Goal: Task Accomplishment & Management: Complete application form

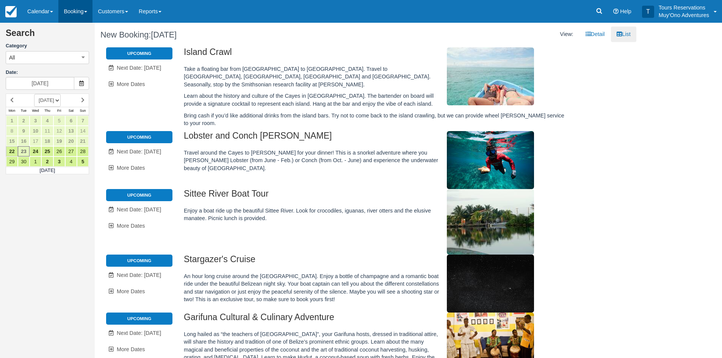
click at [73, 11] on link "Booking" at bounding box center [75, 11] width 34 height 23
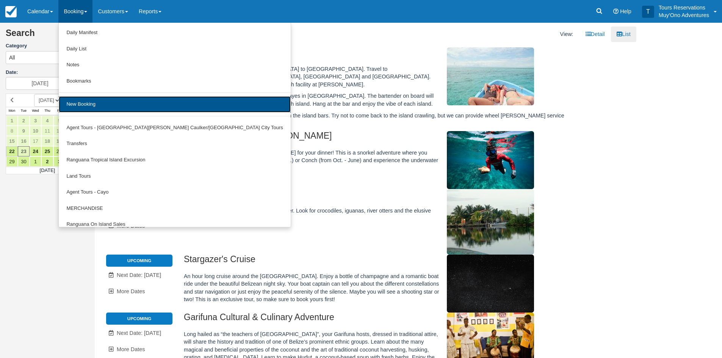
click at [95, 106] on link "New Booking" at bounding box center [175, 104] width 232 height 16
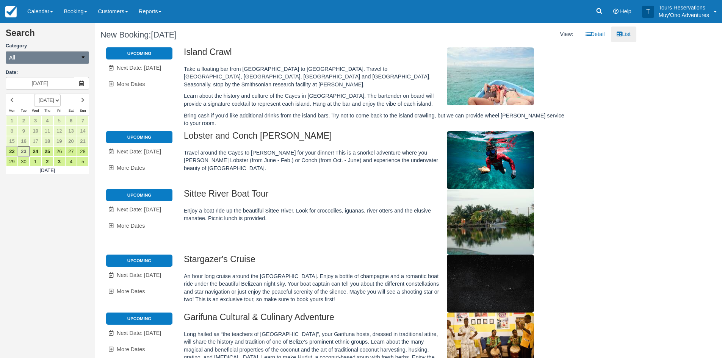
click at [64, 60] on button "All" at bounding box center [47, 57] width 83 height 13
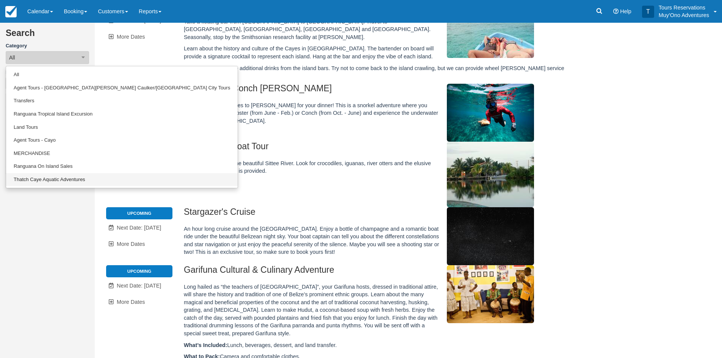
scroll to position [114, 0]
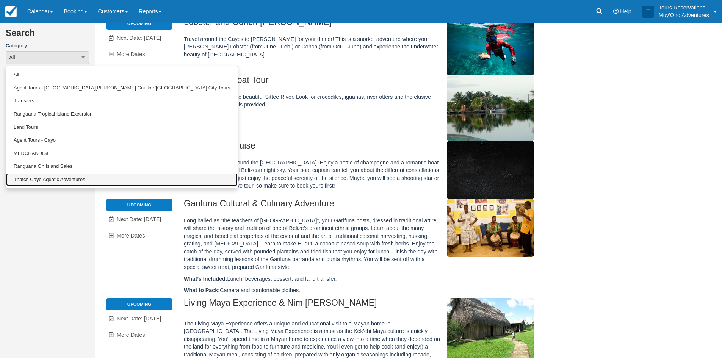
click at [50, 178] on link "Thatch Caye Aquatic Adventures" at bounding box center [122, 179] width 232 height 13
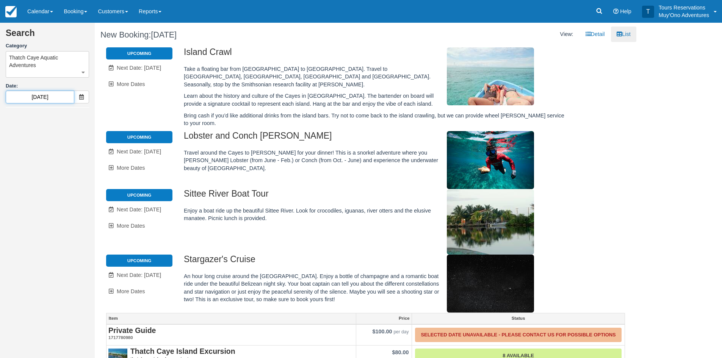
click at [44, 98] on input "09/23/25" at bounding box center [40, 97] width 69 height 13
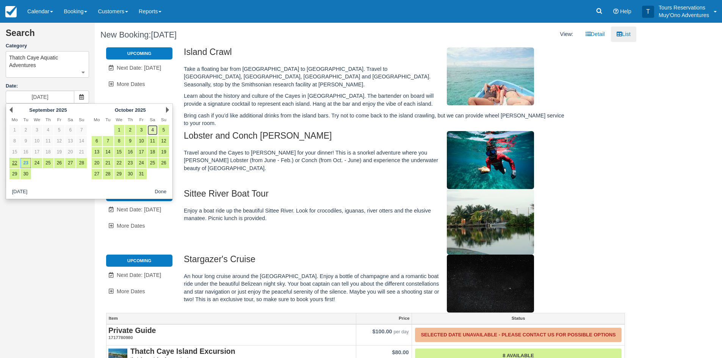
click at [154, 128] on link "4" at bounding box center [152, 130] width 10 height 10
type input "10/04/25"
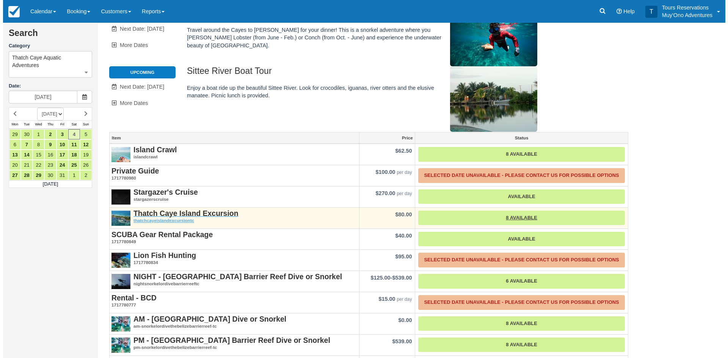
scroll to position [65, 0]
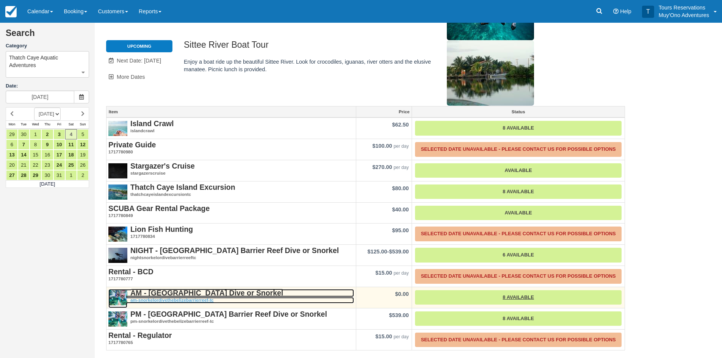
click at [174, 293] on strong "AM - Belize Barrier Reef Dive or Snorkel" at bounding box center [206, 293] width 153 height 8
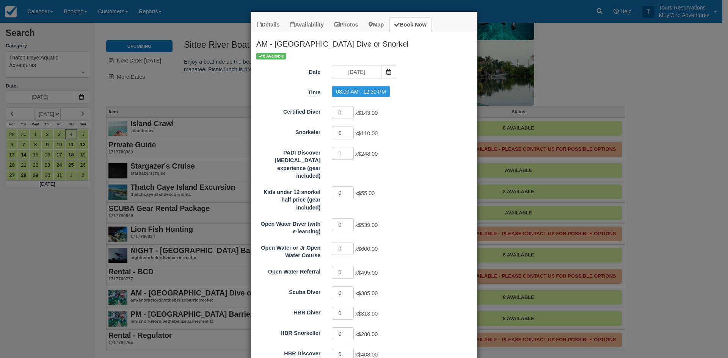
click at [347, 152] on input "1" at bounding box center [343, 153] width 22 height 13
type input "2"
click at [347, 152] on input "2" at bounding box center [343, 153] width 22 height 13
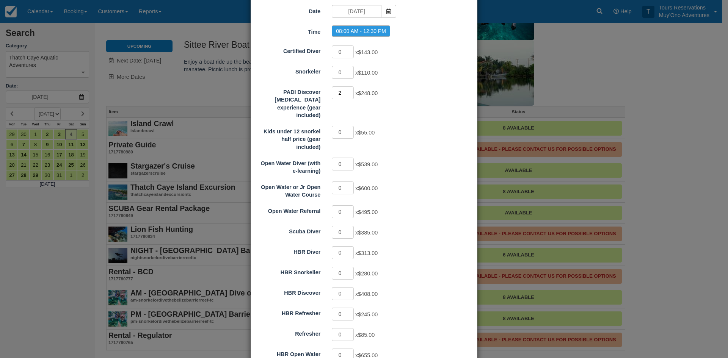
scroll to position [120, 0]
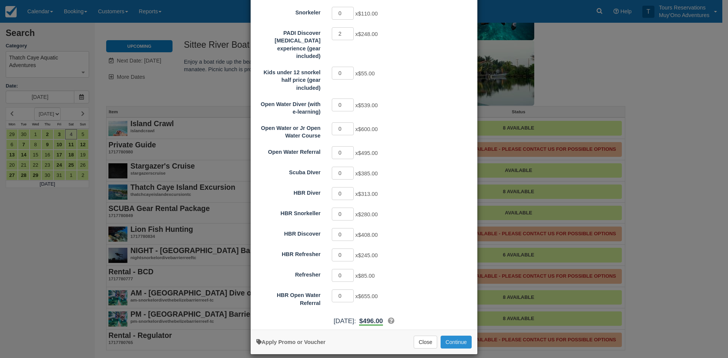
click at [457, 336] on button "Continue" at bounding box center [455, 342] width 31 height 13
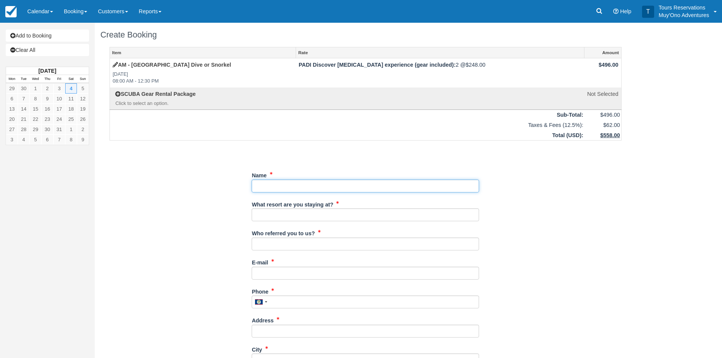
click at [297, 188] on input "Name" at bounding box center [365, 186] width 227 height 13
click at [294, 184] on input "Name" at bounding box center [365, 186] width 227 height 13
paste input "Cotter, Kathryn"
drag, startPoint x: 298, startPoint y: 184, endPoint x: 274, endPoint y: 183, distance: 24.3
click at [274, 183] on input "Name" at bounding box center [365, 186] width 227 height 13
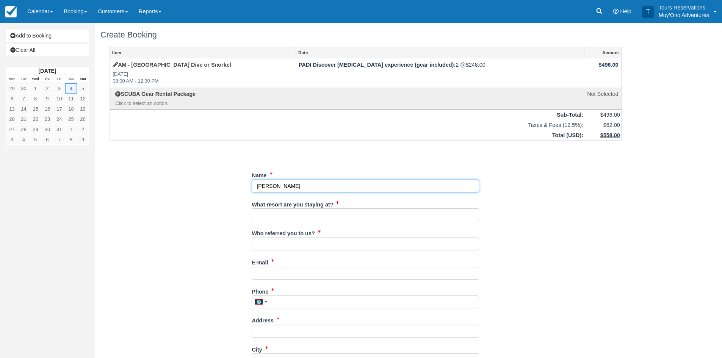
paste input "Kathryn"
type input "[PERSON_NAME]"
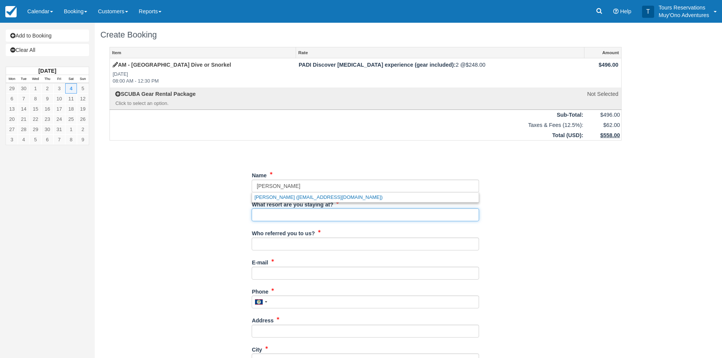
click at [289, 218] on input "What resort are you staying at?" at bounding box center [365, 214] width 227 height 13
type input "Thatch Caye"
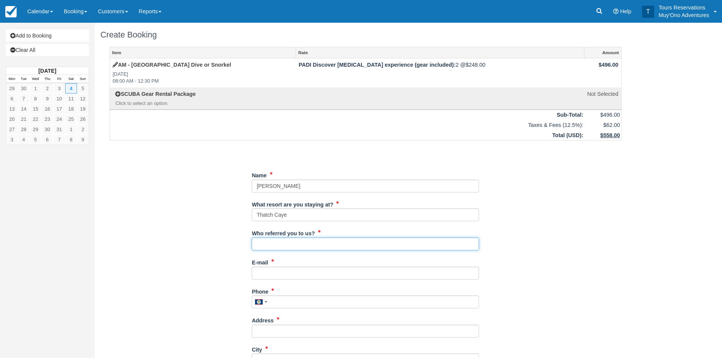
drag, startPoint x: 282, startPoint y: 244, endPoint x: 286, endPoint y: 245, distance: 4.1
click at [283, 244] on input "Who referred you to us?" at bounding box center [365, 244] width 227 height 13
type input "an"
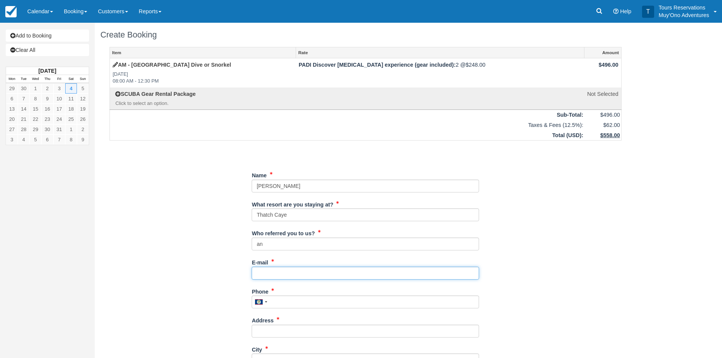
click at [280, 278] on input "E-mail" at bounding box center [365, 273] width 227 height 13
click at [280, 274] on input "E-mail" at bounding box center [365, 273] width 227 height 13
paste input "[EMAIL_ADDRESS][DOMAIN_NAME]"
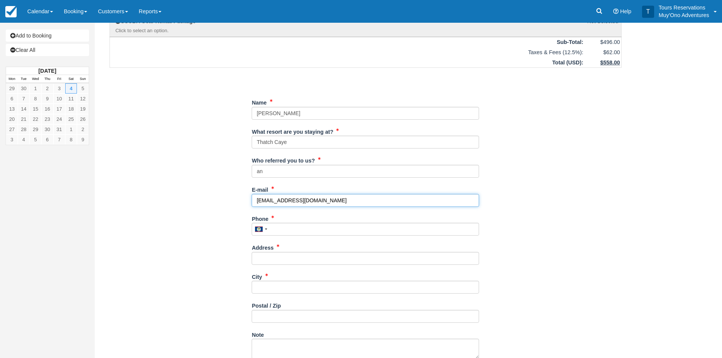
scroll to position [76, 0]
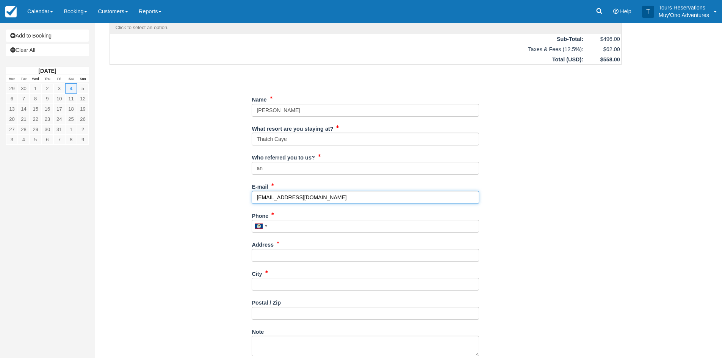
type input "[EMAIL_ADDRESS][DOMAIN_NAME]"
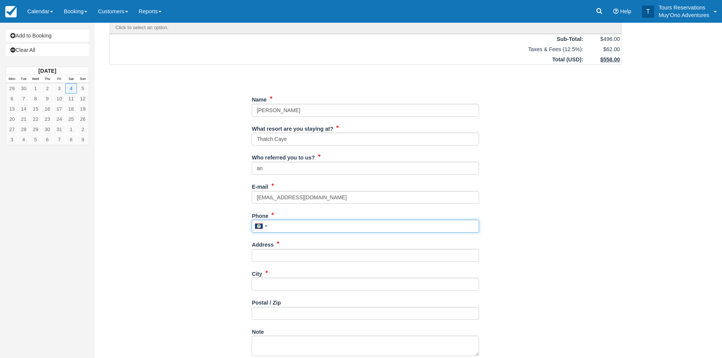
click at [279, 226] on input "Phone" at bounding box center [365, 226] width 227 height 13
click at [284, 225] on input "Phone" at bounding box center [365, 226] width 227 height 13
paste input "(540) 521-3132"
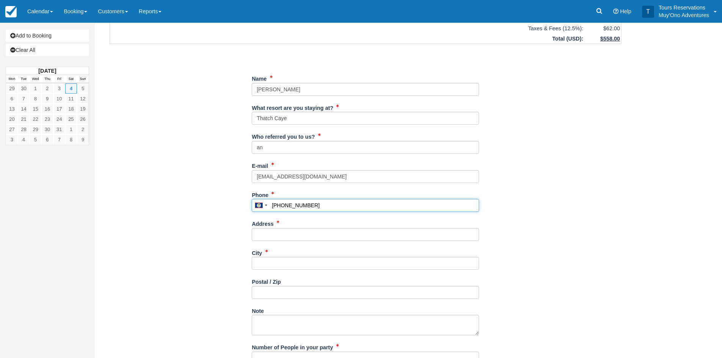
scroll to position [114, 0]
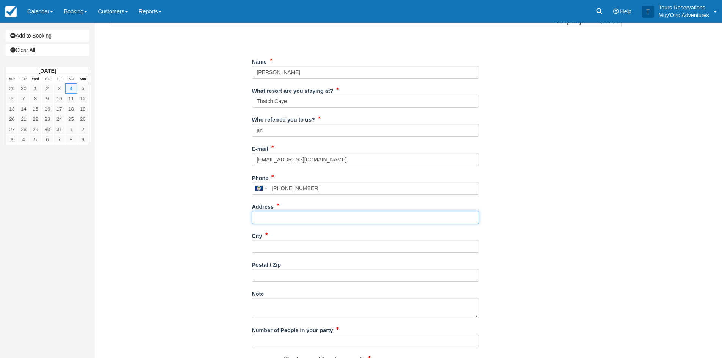
type input "5405213132"
drag, startPoint x: 282, startPoint y: 215, endPoint x: 290, endPoint y: 217, distance: 7.6
click at [282, 215] on input "Address" at bounding box center [365, 217] width 227 height 13
click at [272, 221] on input "Address" at bounding box center [365, 217] width 227 height 13
paste input "532 Nighthawk Pl"
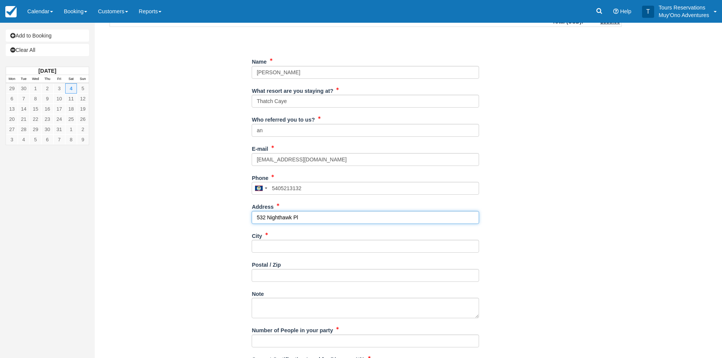
type input "532 Nighthawk Pl"
click at [264, 249] on input "City" at bounding box center [365, 246] width 227 height 13
type input "---"
drag, startPoint x: 267, startPoint y: 278, endPoint x: 271, endPoint y: 282, distance: 5.9
click at [267, 278] on input "Postal / Zip" at bounding box center [365, 275] width 227 height 13
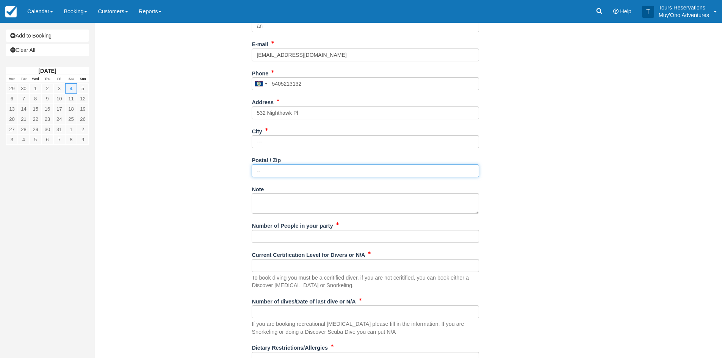
scroll to position [227, 0]
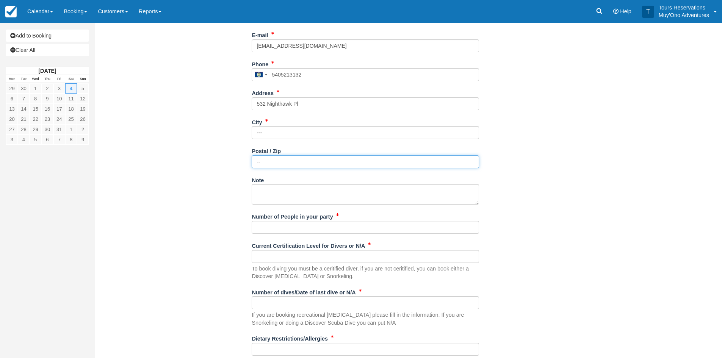
type input "--"
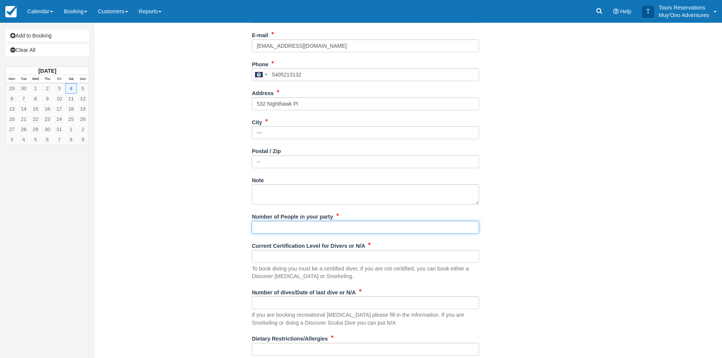
click at [272, 222] on input "Number of People in your party" at bounding box center [365, 227] width 227 height 13
type input "2 Pax"
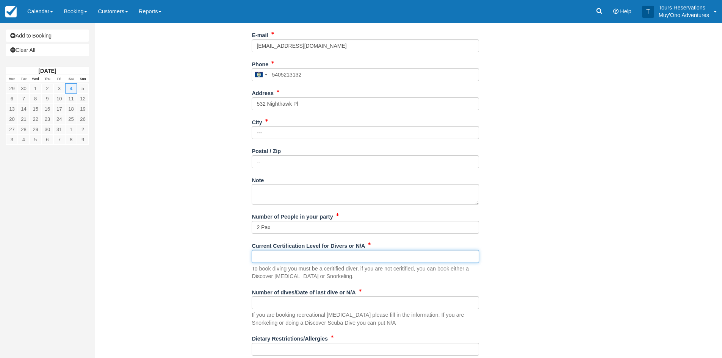
click at [281, 255] on input "Current Certification Level for Divers or N/A" at bounding box center [365, 256] width 227 height 13
click at [204, 274] on div "Item Rate Amount AM - Belize Barrier Reef Dive or Snorkel Sat Oct 4, 2025 08:00…" at bounding box center [365, 105] width 530 height 571
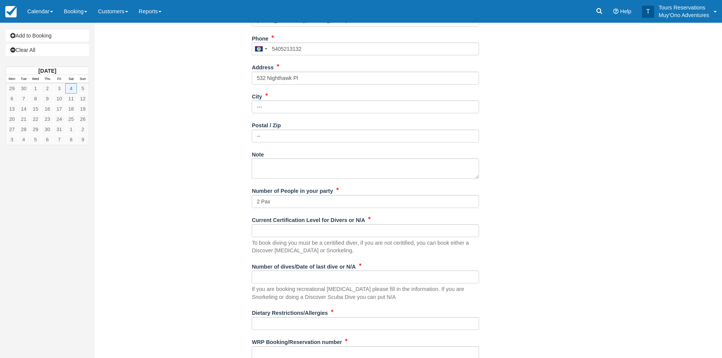
scroll to position [265, 0]
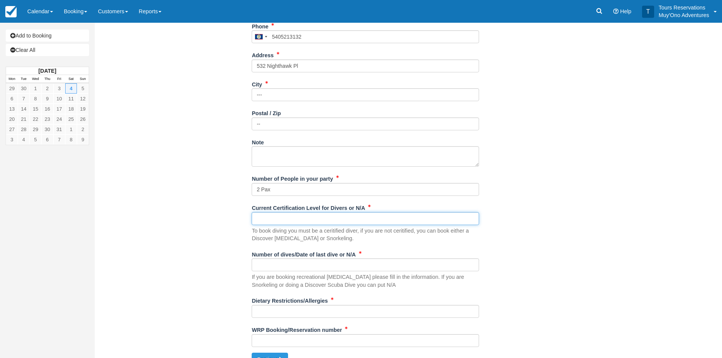
click at [286, 217] on input "Current Certification Level for Divers or N/A" at bounding box center [365, 218] width 227 height 13
type input "n/a"
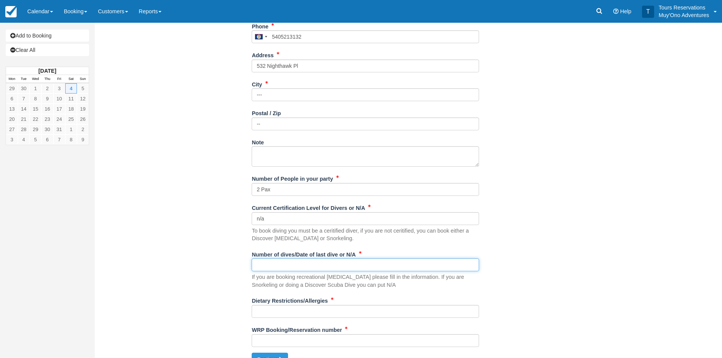
click at [280, 268] on input "Number of dives/Date of last dive or N/A" at bounding box center [365, 264] width 227 height 13
type input "n/a"
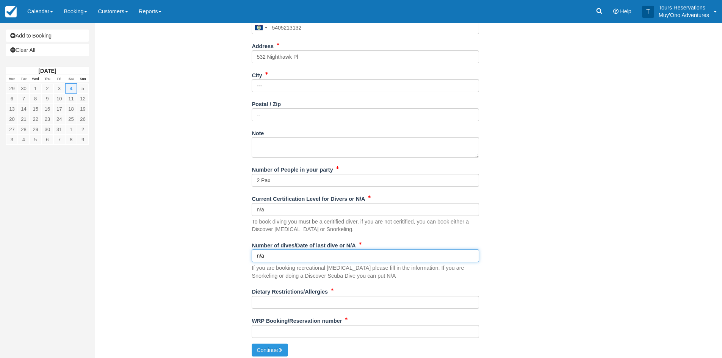
scroll to position [279, 0]
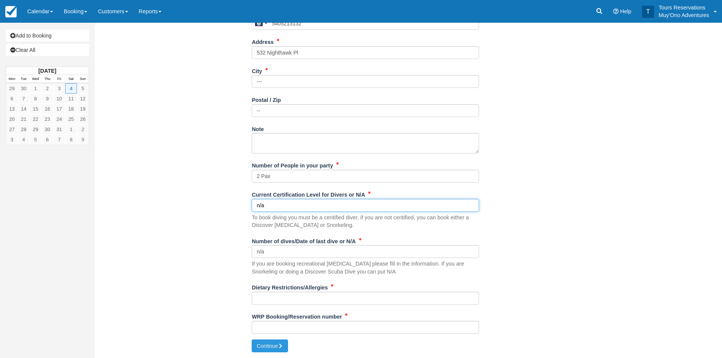
click at [281, 204] on input "n/a" at bounding box center [365, 205] width 227 height 13
click at [279, 304] on input "Dietary Restrictions/Allergies" at bounding box center [365, 298] width 227 height 13
click at [278, 297] on input "Dietary Restrictions/Allergies" at bounding box center [365, 298] width 227 height 13
type input "N/A"
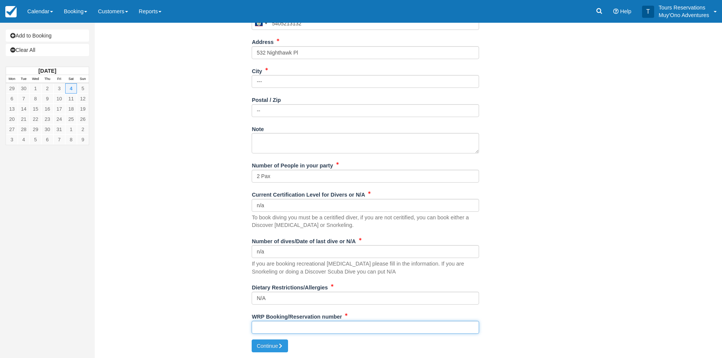
drag, startPoint x: 298, startPoint y: 326, endPoint x: 302, endPoint y: 327, distance: 4.4
click at [298, 326] on input "WRP Booking/Reservation number" at bounding box center [365, 327] width 227 height 13
paste input "48460779"
type input "48460779"
click at [272, 352] on button "Continue" at bounding box center [270, 346] width 36 height 13
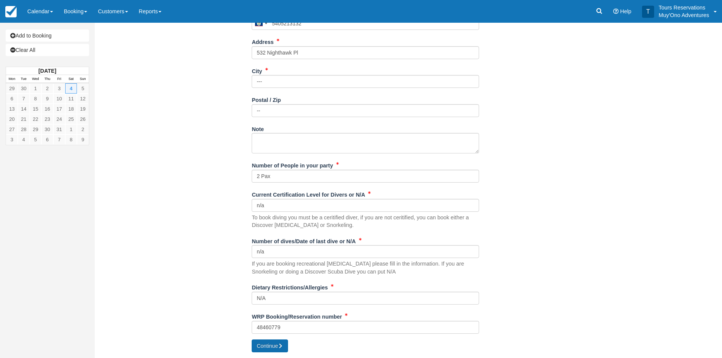
type input "+5015405213132"
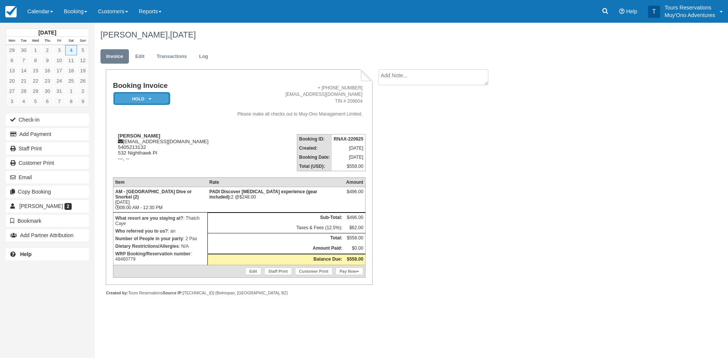
click at [140, 99] on em "HOLD" at bounding box center [141, 98] width 57 height 13
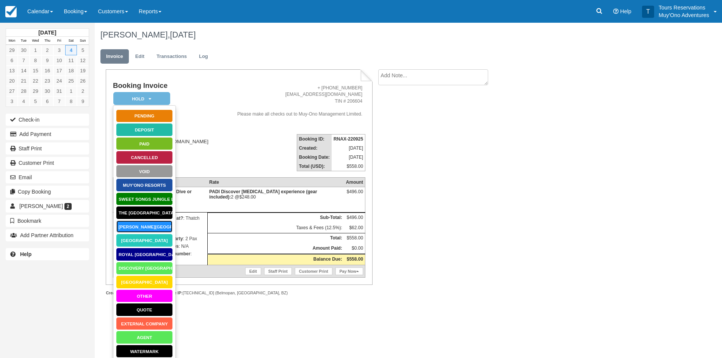
click at [146, 225] on link "[PERSON_NAME][GEOGRAPHIC_DATA]" at bounding box center [144, 226] width 57 height 13
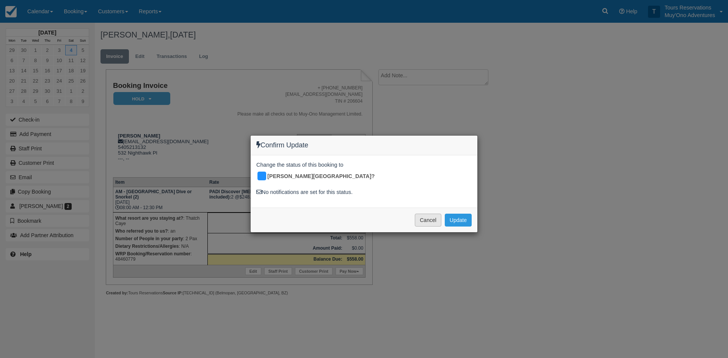
click at [430, 214] on button "Cancel" at bounding box center [428, 220] width 27 height 13
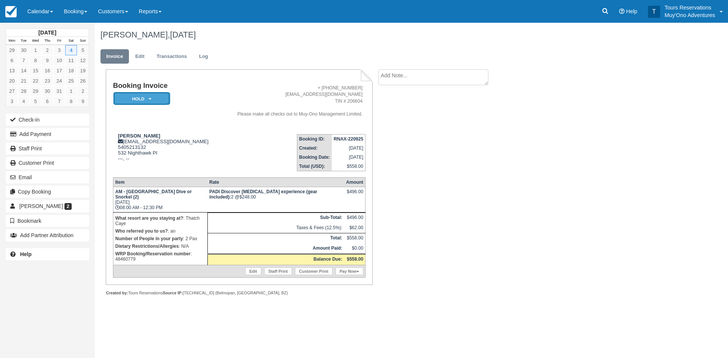
click at [141, 100] on em "HOLD" at bounding box center [141, 98] width 57 height 13
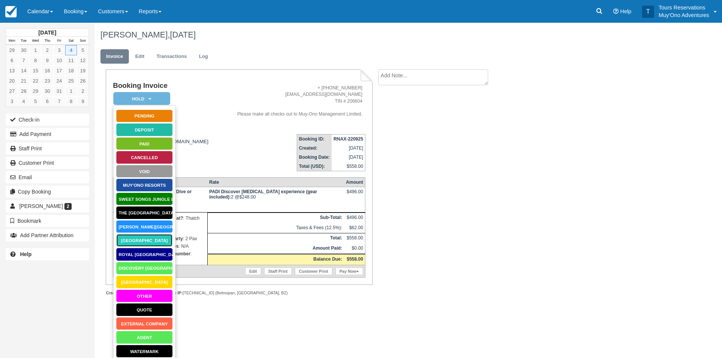
click at [154, 240] on link "[GEOGRAPHIC_DATA]" at bounding box center [144, 240] width 57 height 13
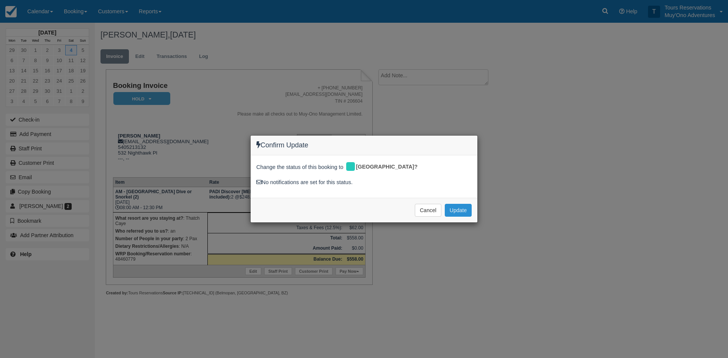
drag, startPoint x: 460, startPoint y: 210, endPoint x: 470, endPoint y: 207, distance: 10.6
click at [461, 210] on button "Update" at bounding box center [457, 210] width 27 height 13
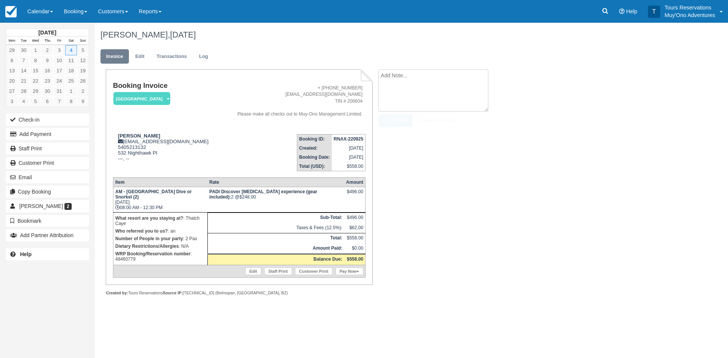
drag, startPoint x: 405, startPoint y: 72, endPoint x: 407, endPoint y: 76, distance: 4.4
click at [405, 74] on textarea at bounding box center [433, 90] width 110 height 42
paste textarea "48460779"
type textarea "48460779"
click at [394, 129] on div "Booking Invoice [GEOGRAPHIC_DATA]   Pending HOLD Deposit Paid Cancelled Void Mu…" at bounding box center [303, 190] width 417 height 243
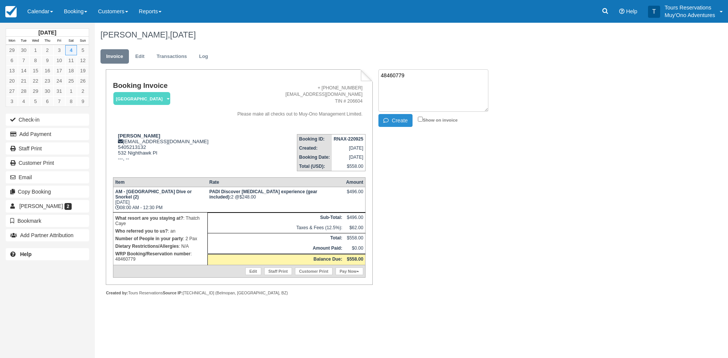
click at [393, 125] on button "Create" at bounding box center [395, 120] width 34 height 13
click at [344, 142] on td "RNAX-220925" at bounding box center [349, 138] width 34 height 9
click at [346, 139] on strong "RNAX-220925" at bounding box center [348, 138] width 30 height 5
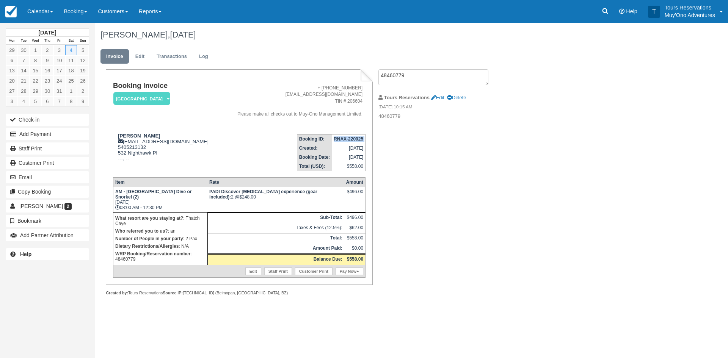
copy tbody "RNAX-220925"
